Goal: Use online tool/utility: Utilize a website feature to perform a specific function

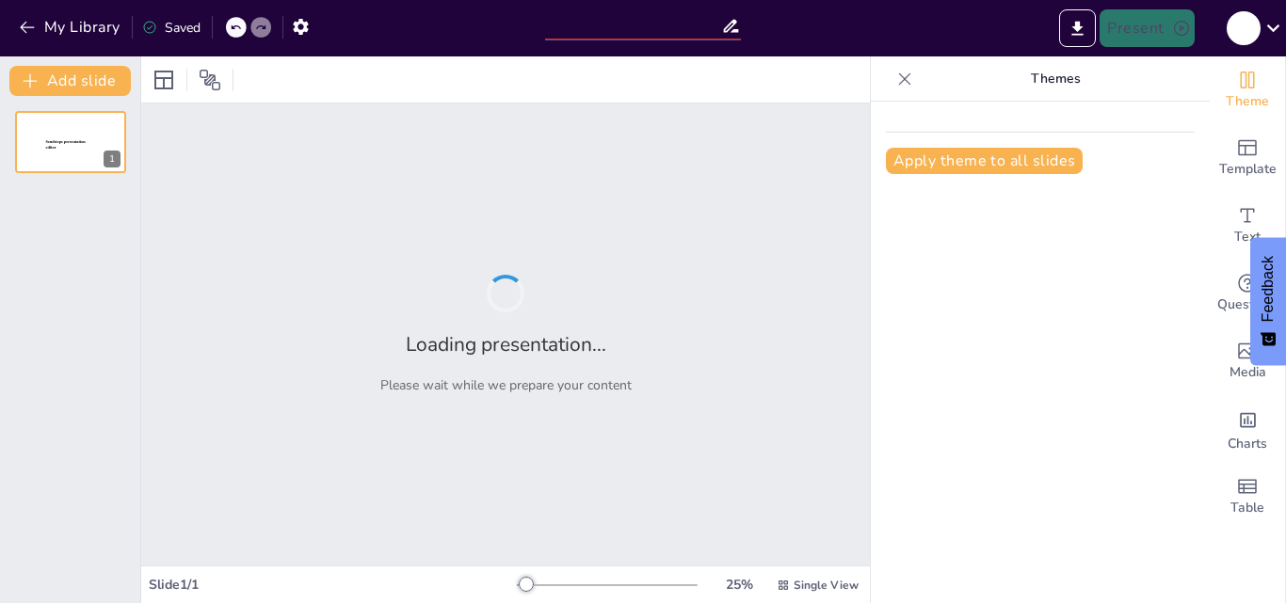
type input "New Sendsteps"
type input "“[MEDICAL_DATA] en [GEOGRAPHIC_DATA]: evidencia, regulación y acceso seguro"
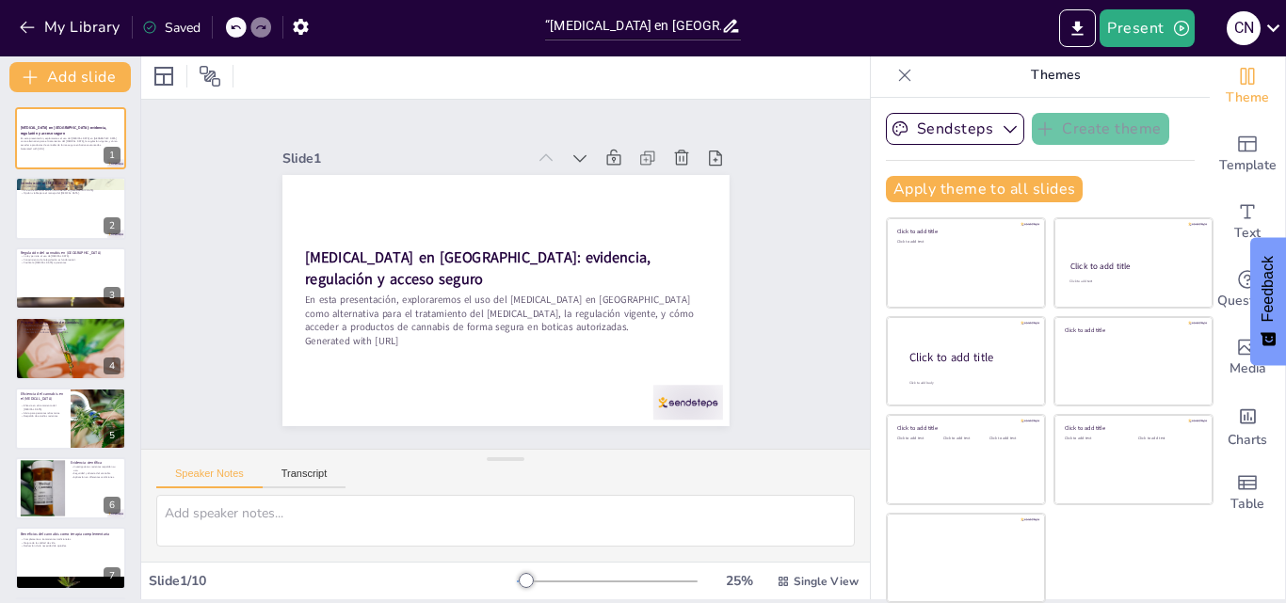
click at [58, 204] on div at bounding box center [70, 208] width 111 height 62
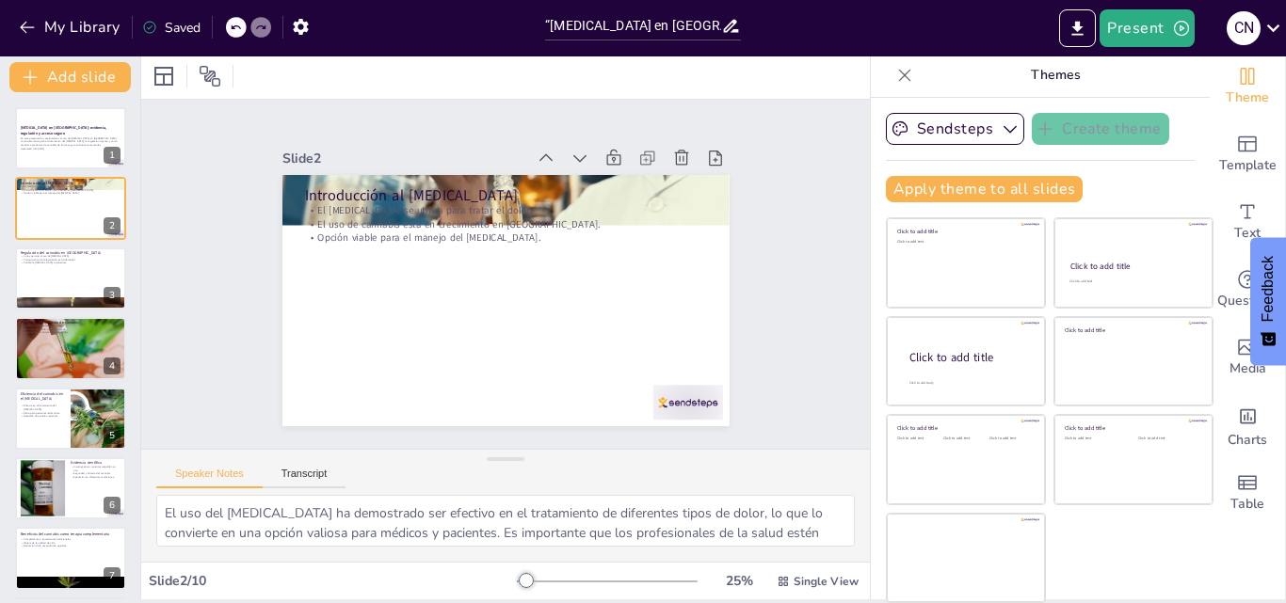
click at [30, 282] on div at bounding box center [70, 279] width 111 height 62
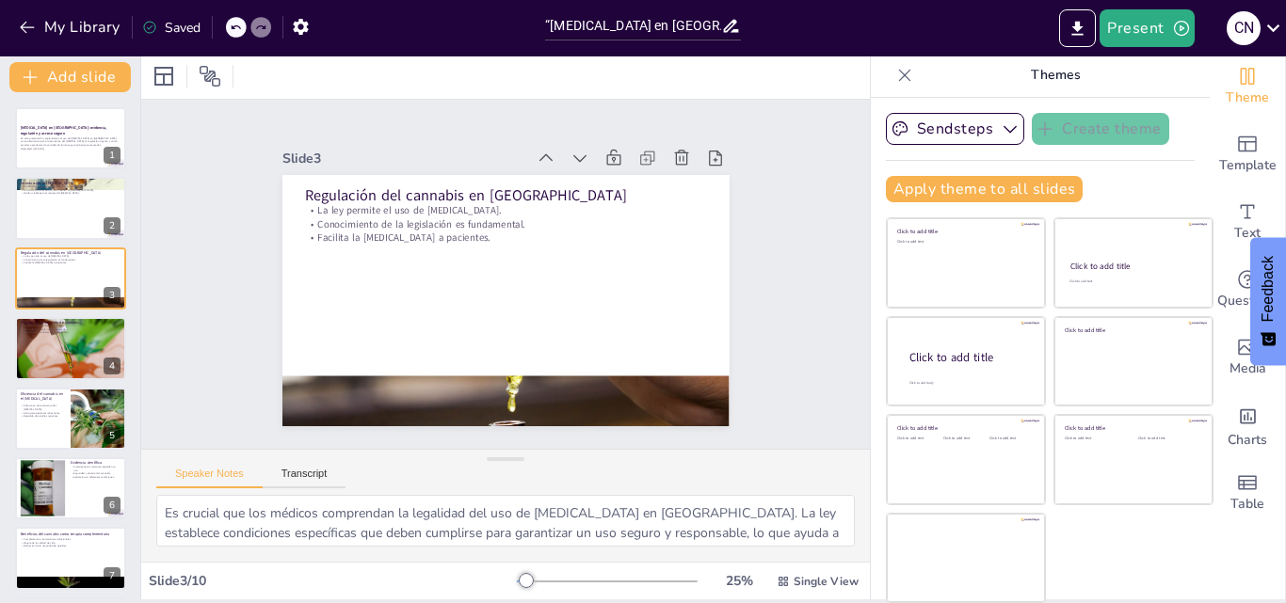
click at [35, 365] on div at bounding box center [70, 349] width 111 height 76
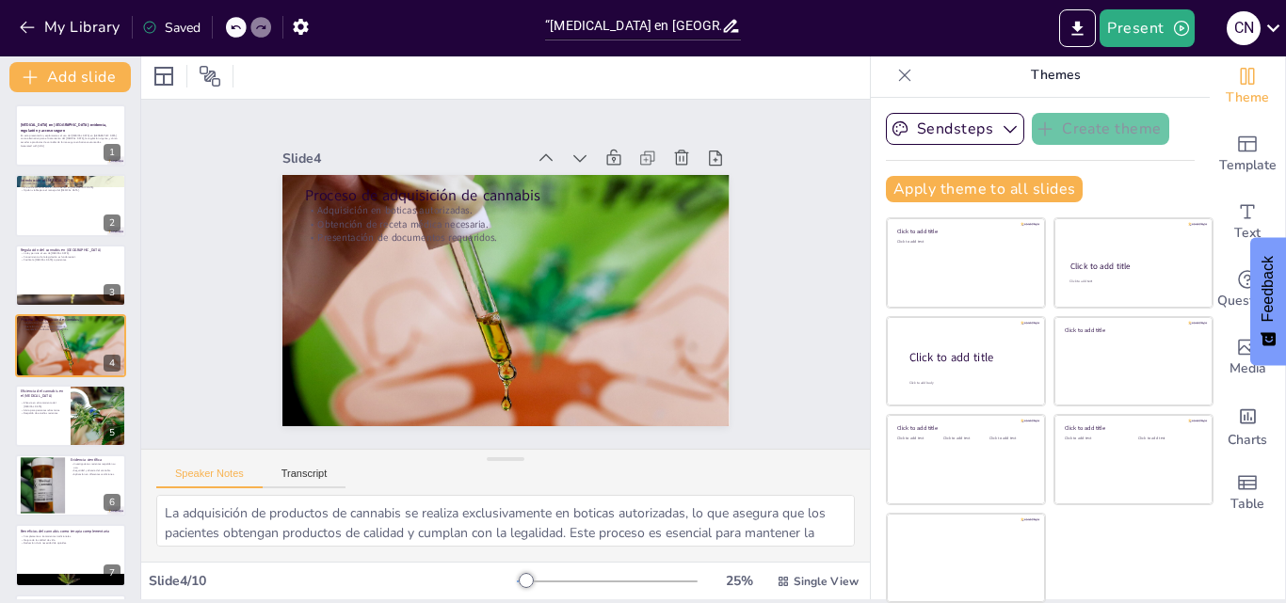
click at [28, 410] on p "Alivio para pacientes refractarios." at bounding box center [43, 410] width 44 height 4
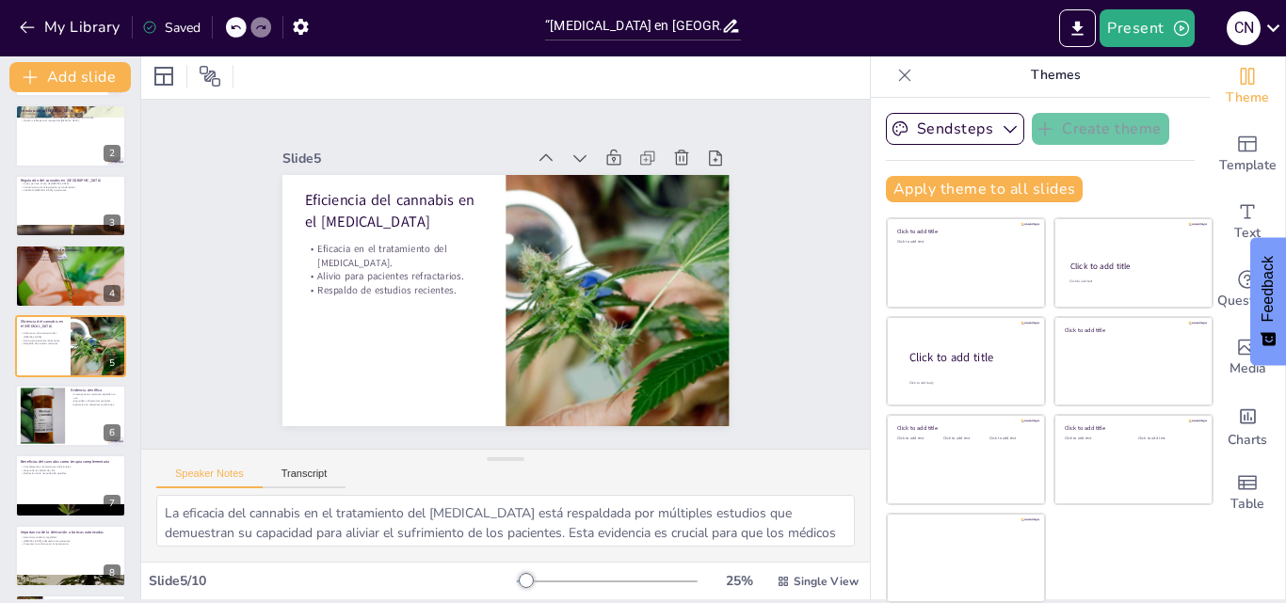
click at [41, 483] on div at bounding box center [70, 486] width 111 height 62
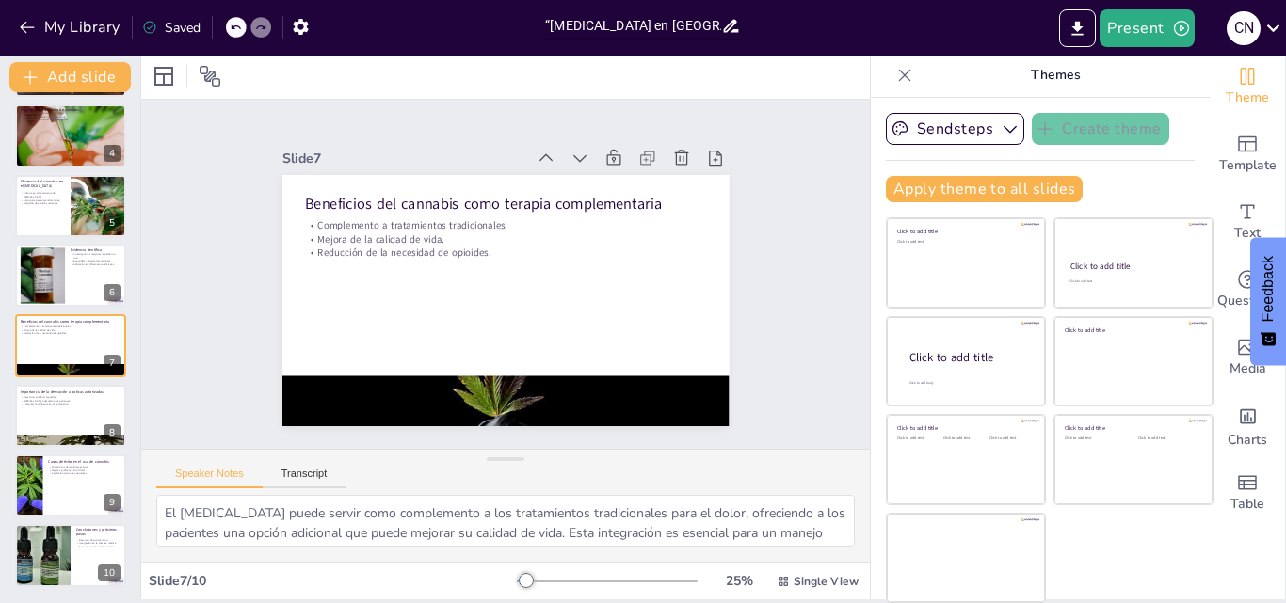
scroll to position [216, 0]
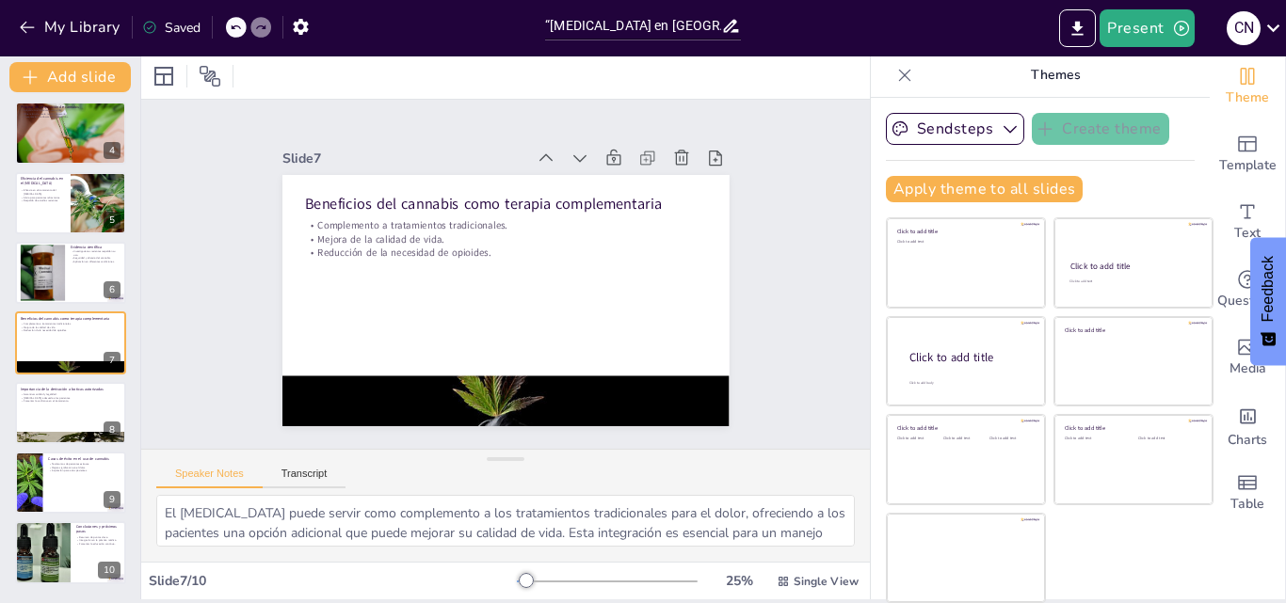
click at [47, 578] on div at bounding box center [43, 552] width 84 height 62
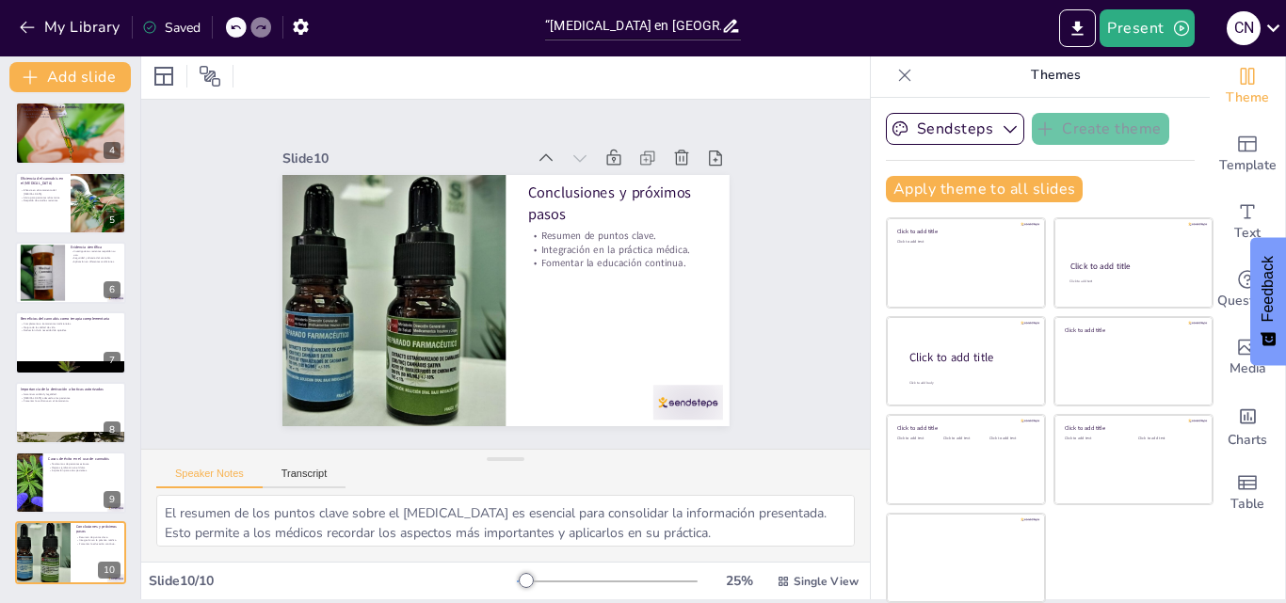
click at [57, 482] on div at bounding box center [70, 483] width 111 height 62
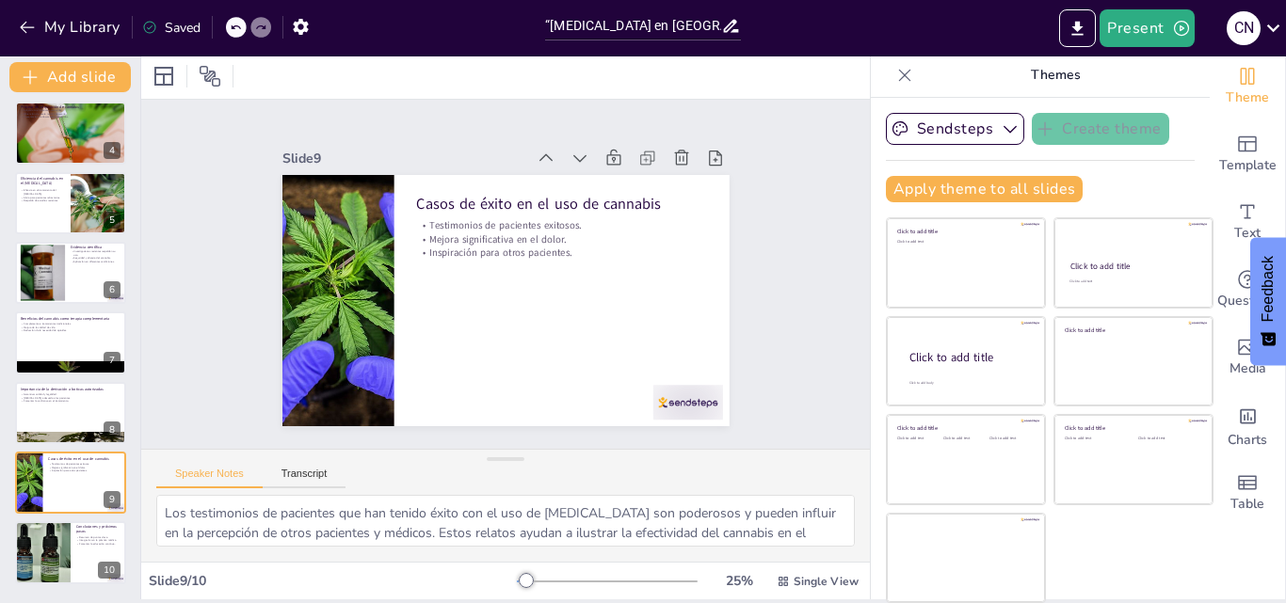
click at [52, 559] on div at bounding box center [43, 552] width 84 height 62
type textarea "El resumen de los puntos clave sobre el [MEDICAL_DATA] es esencial para consoli…"
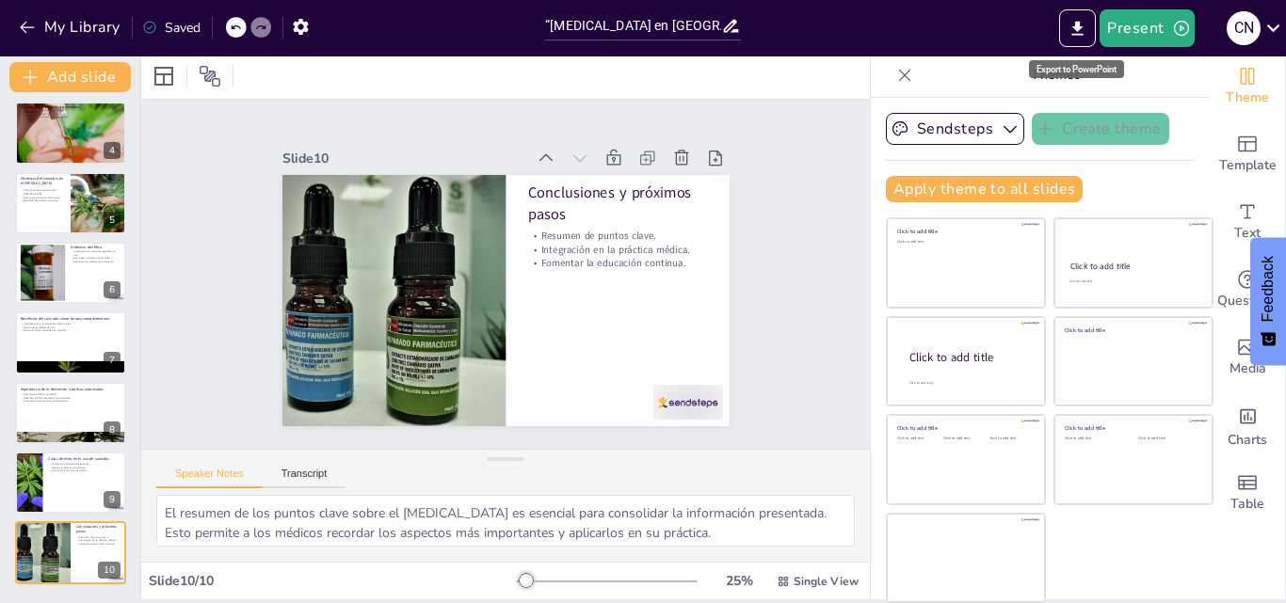
click at [1085, 40] on button "Export to PowerPoint" at bounding box center [1077, 28] width 37 height 38
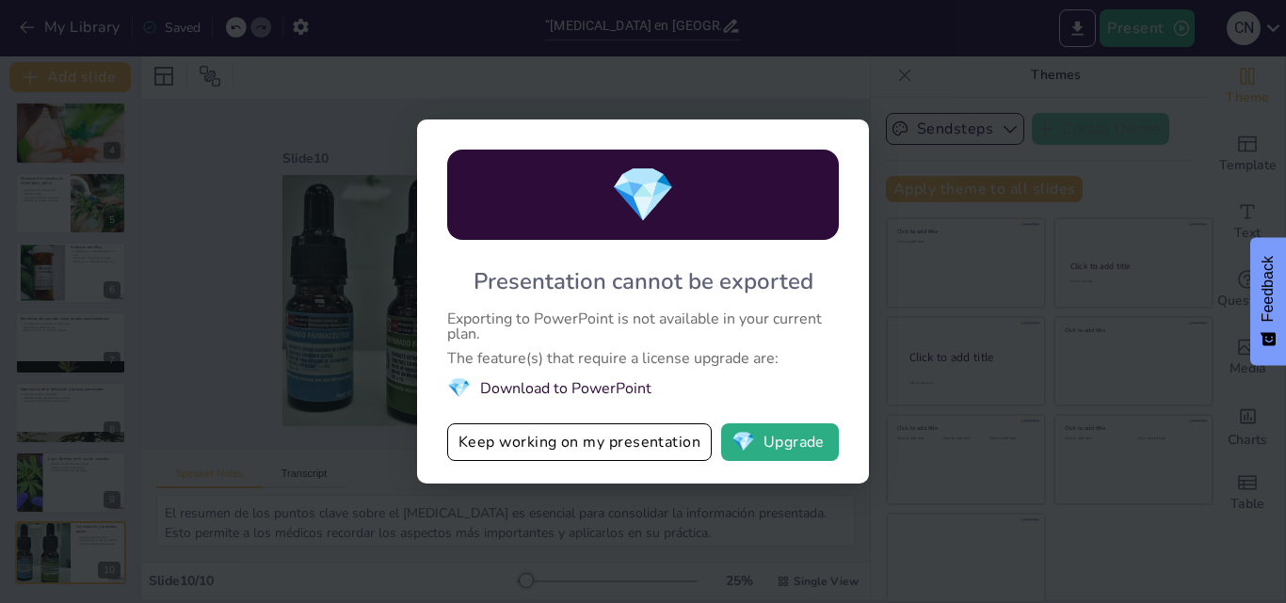
click at [587, 440] on button "Keep working on my presentation" at bounding box center [579, 443] width 264 height 38
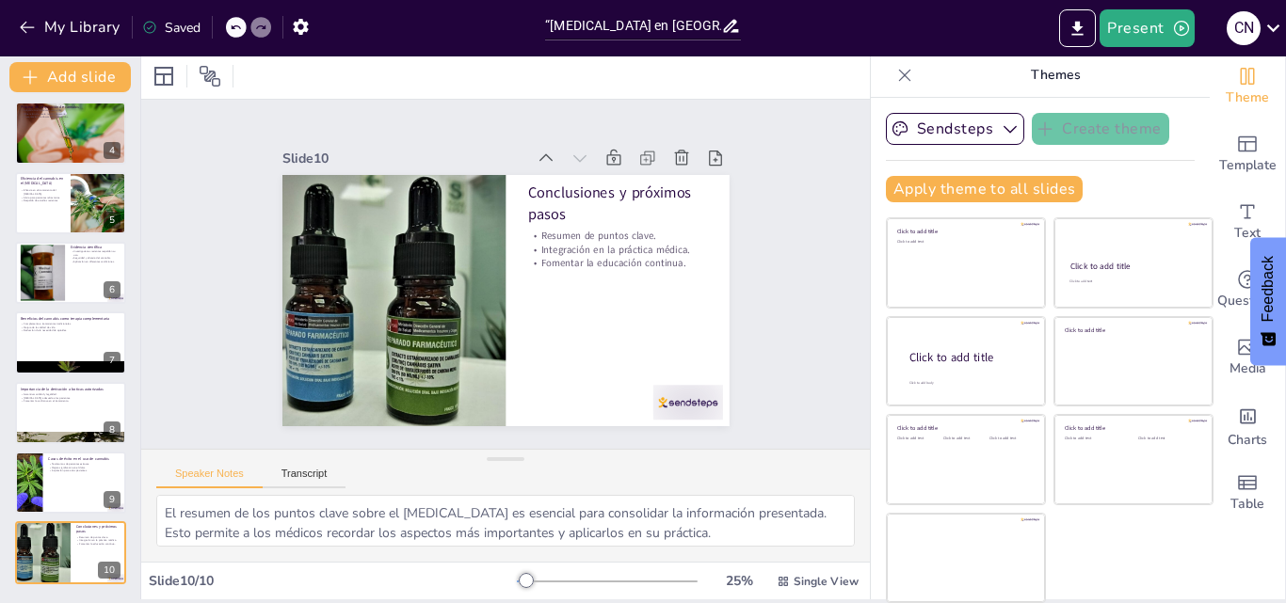
scroll to position [0, 0]
